Goal: Task Accomplishment & Management: Manage account settings

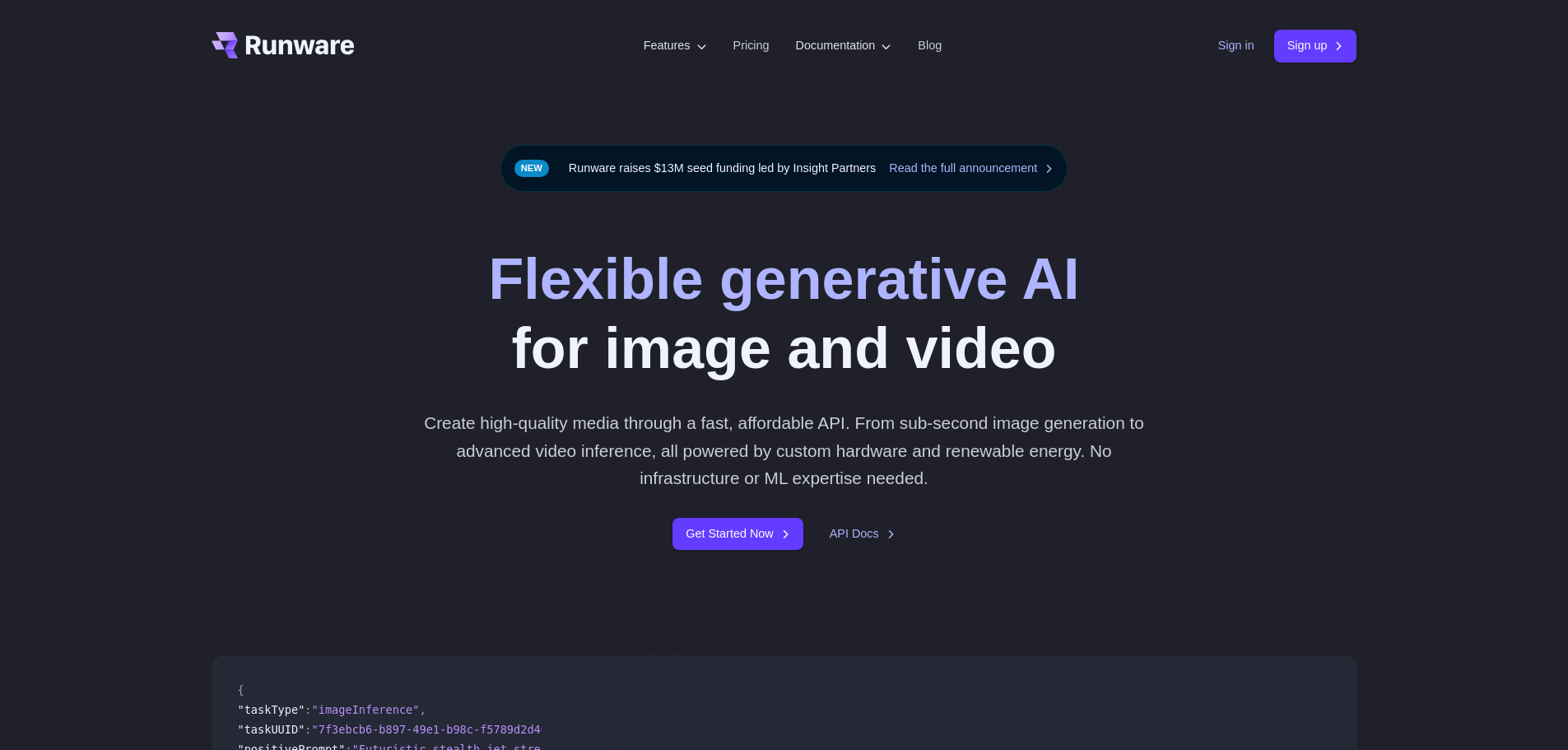
click at [1235, 55] on link "Sign in" at bounding box center [1237, 46] width 36 height 19
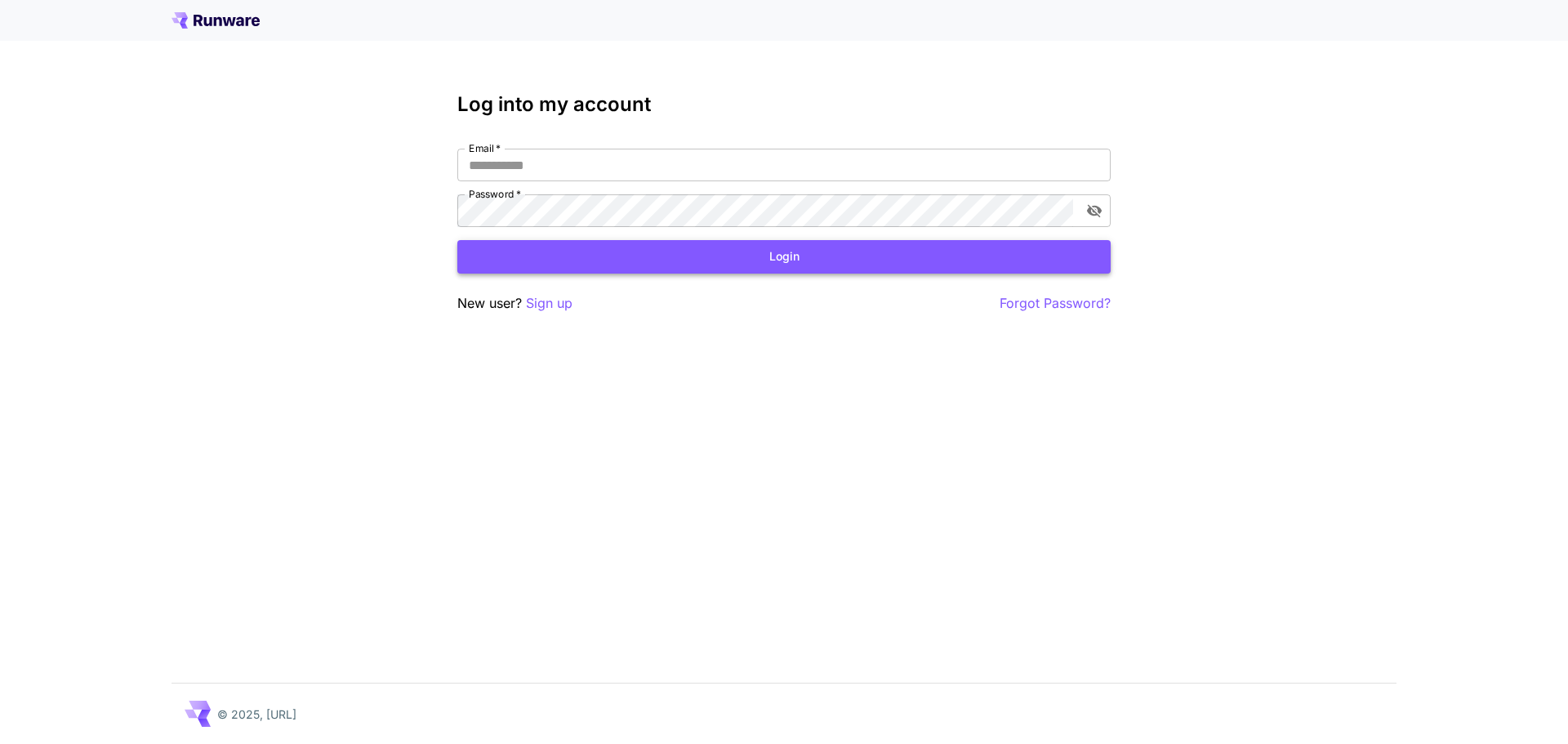
type input "**********"
click at [669, 266] on button "Login" at bounding box center [784, 256] width 653 height 34
